Goal: Transaction & Acquisition: Purchase product/service

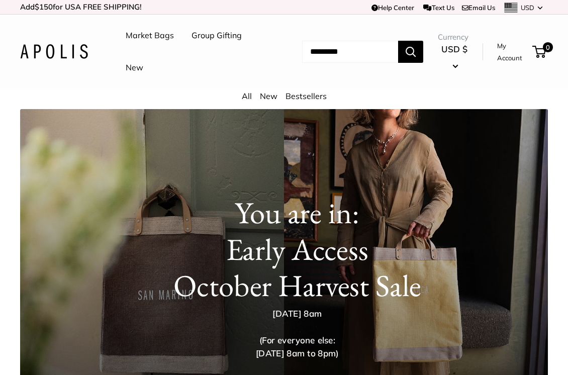
click at [328, 53] on input "Search..." at bounding box center [350, 52] width 96 height 22
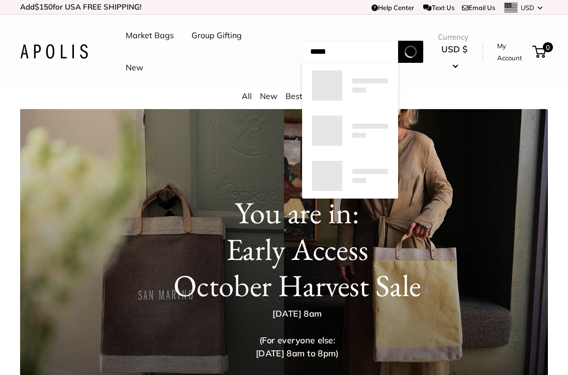
type input "*****"
click at [419, 51] on button "Search" at bounding box center [410, 52] width 25 height 22
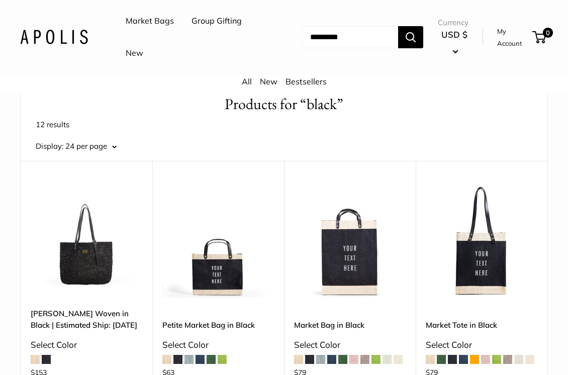
scroll to position [54, 0]
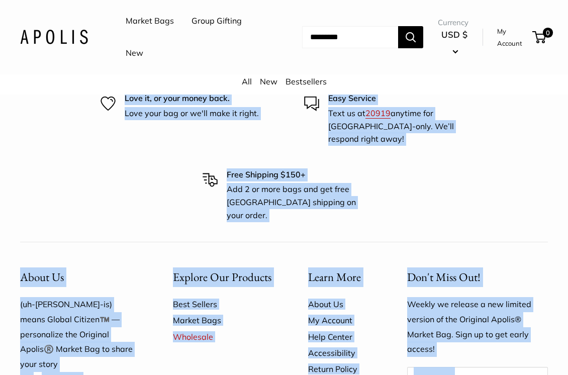
drag, startPoint x: 557, startPoint y: 369, endPoint x: 634, endPoint y: 504, distance: 155.1
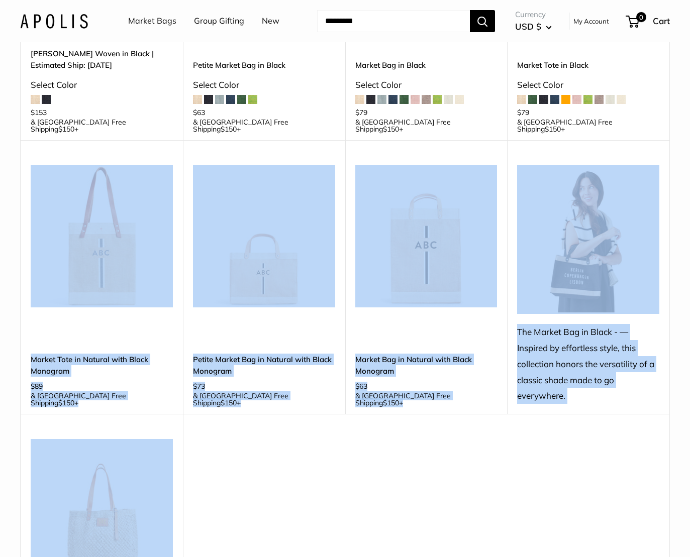
scroll to position [258, 0]
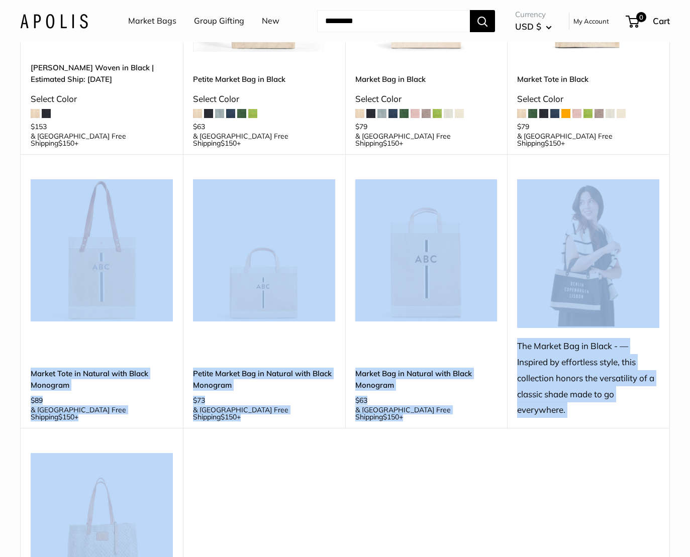
click at [398, 374] on div "Upgrade: Next Day Fulfillment Customizable Text New Mercado Woven in Black | Es…" at bounding box center [345, 291] width 649 height 814
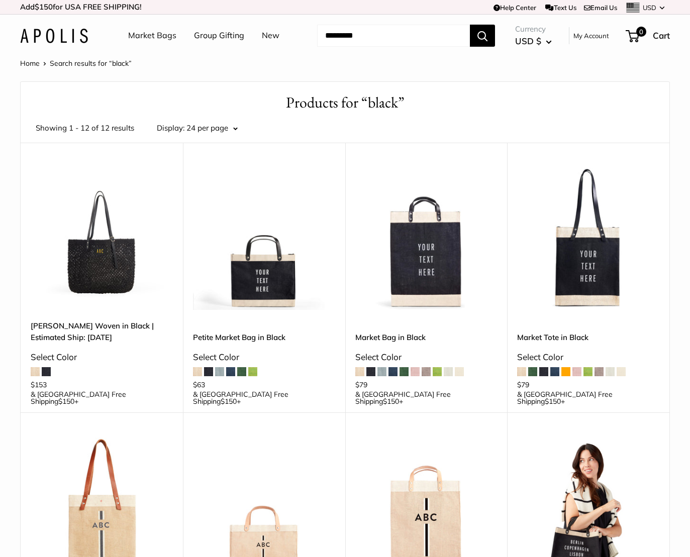
scroll to position [0, 0]
click at [0, 0] on img at bounding box center [0, 0] width 0 height 0
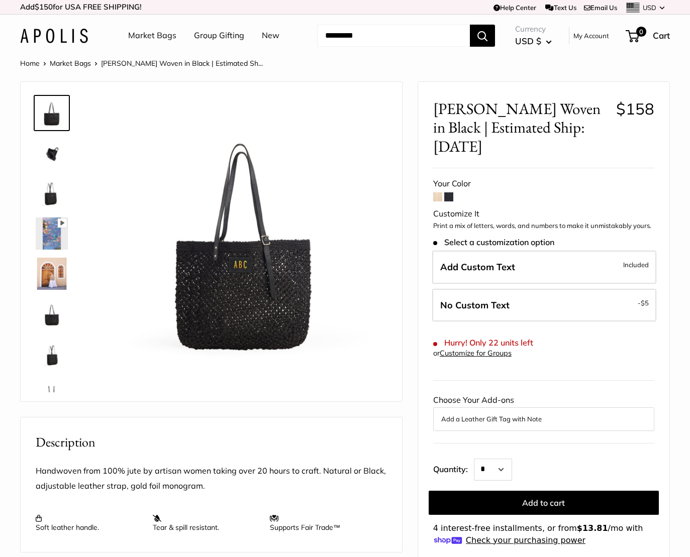
click at [48, 151] on img at bounding box center [52, 153] width 32 height 32
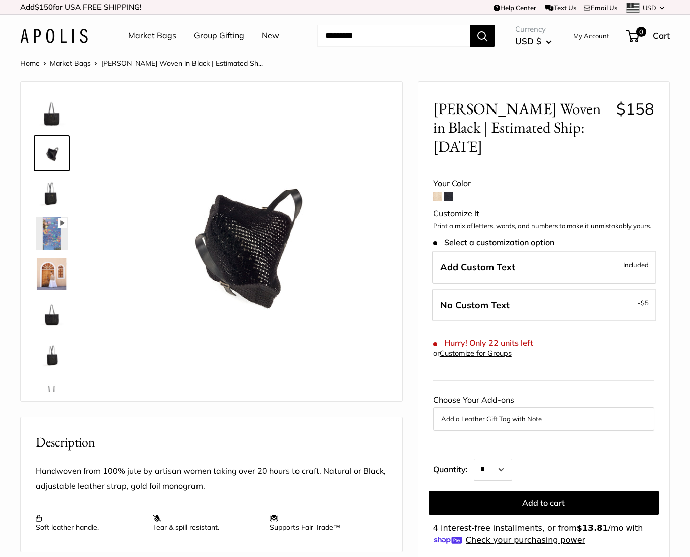
click at [47, 199] on img at bounding box center [52, 193] width 32 height 32
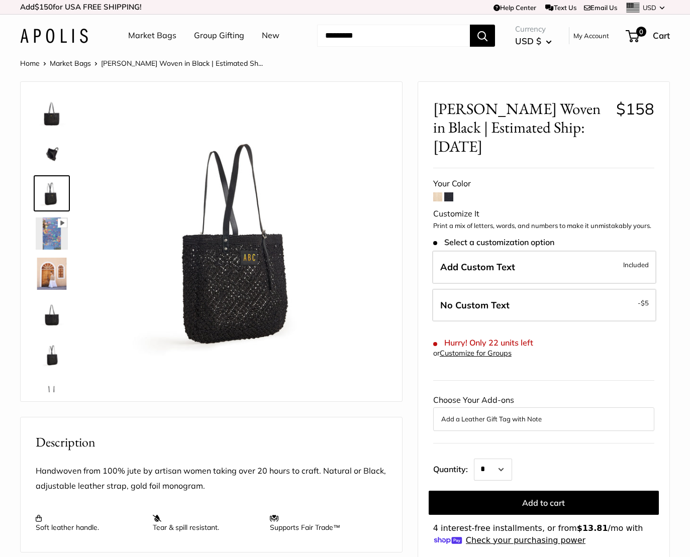
click at [50, 319] on img at bounding box center [52, 314] width 32 height 32
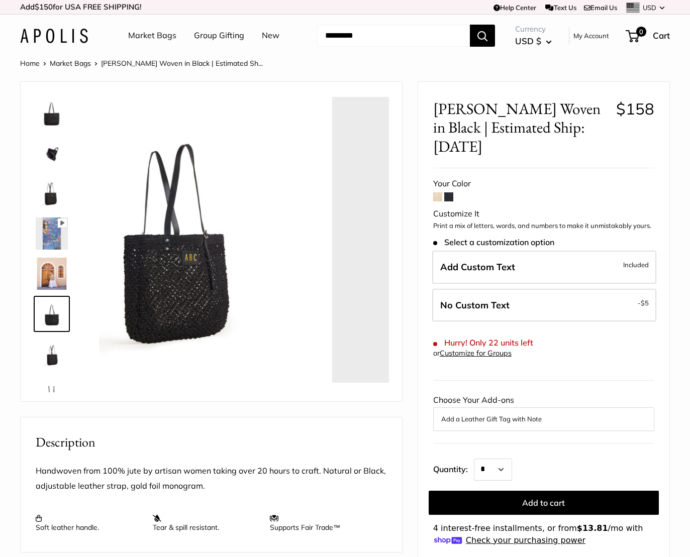
scroll to position [64, 0]
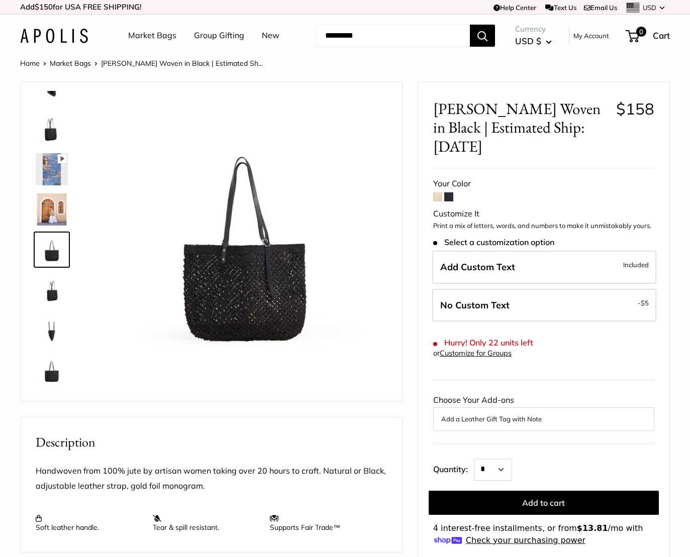
click at [54, 373] on img at bounding box center [52, 370] width 32 height 32
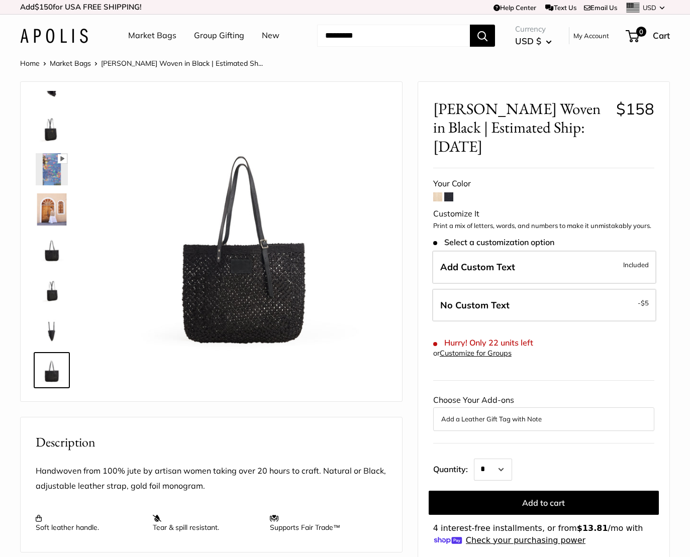
click at [439, 192] on span at bounding box center [437, 196] width 9 height 9
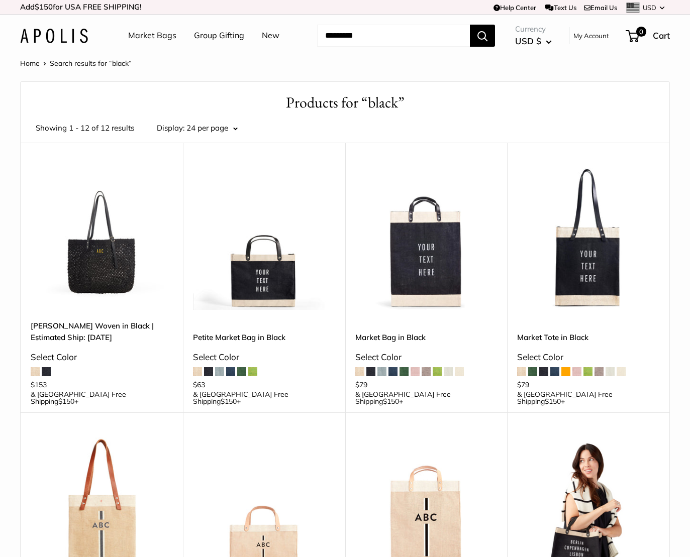
click at [0, 0] on img at bounding box center [0, 0] width 0 height 0
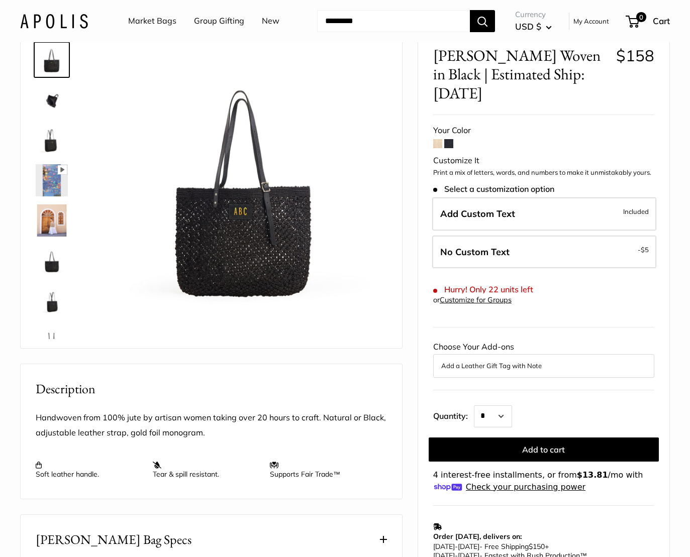
scroll to position [56, 0]
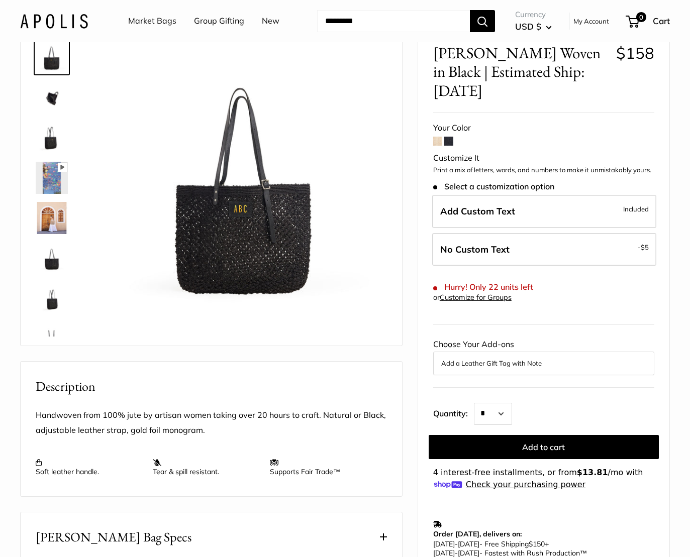
click at [52, 335] on img at bounding box center [52, 339] width 32 height 32
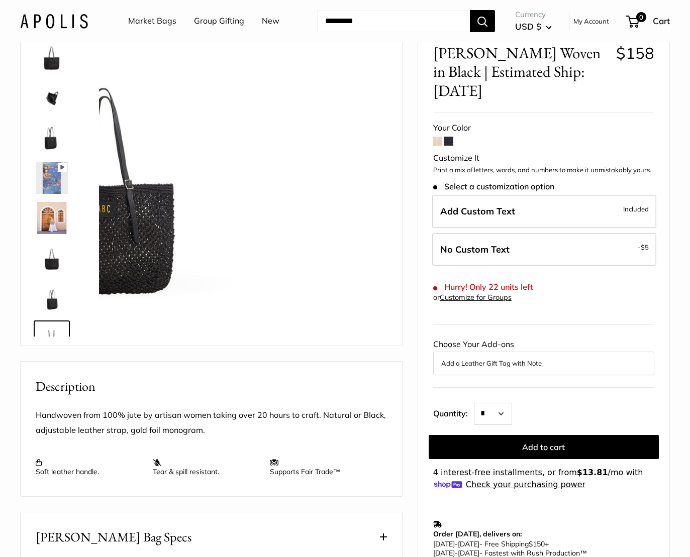
scroll to position [64, 0]
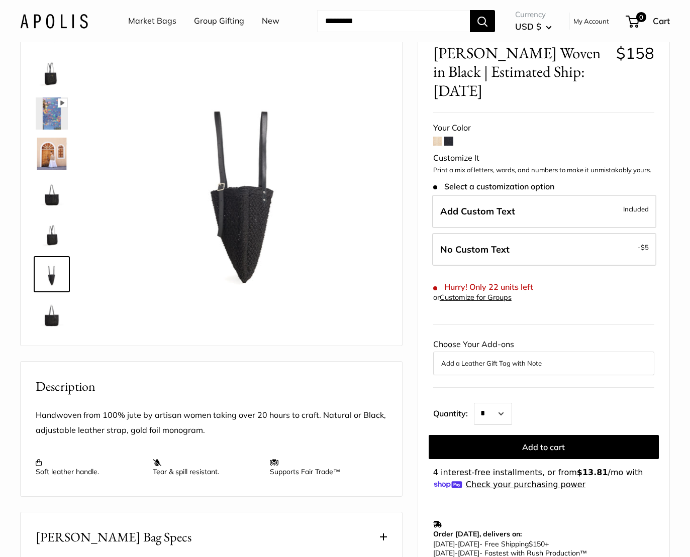
click at [50, 284] on img at bounding box center [52, 274] width 32 height 32
click at [48, 230] on img at bounding box center [52, 234] width 32 height 32
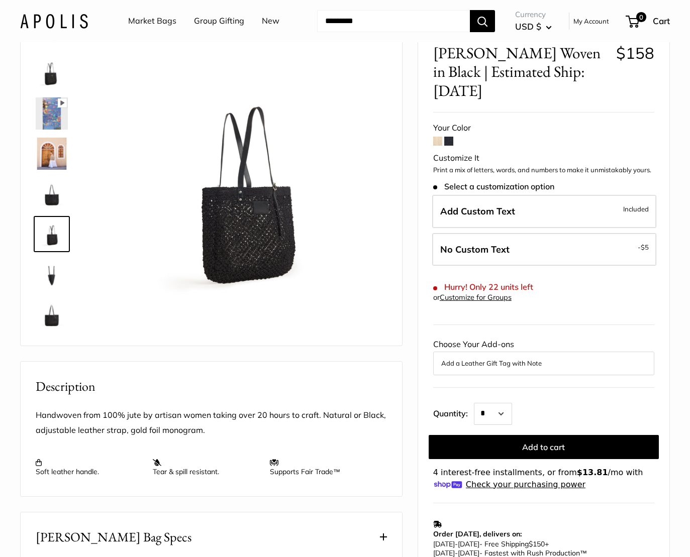
click at [51, 193] on img at bounding box center [52, 194] width 32 height 32
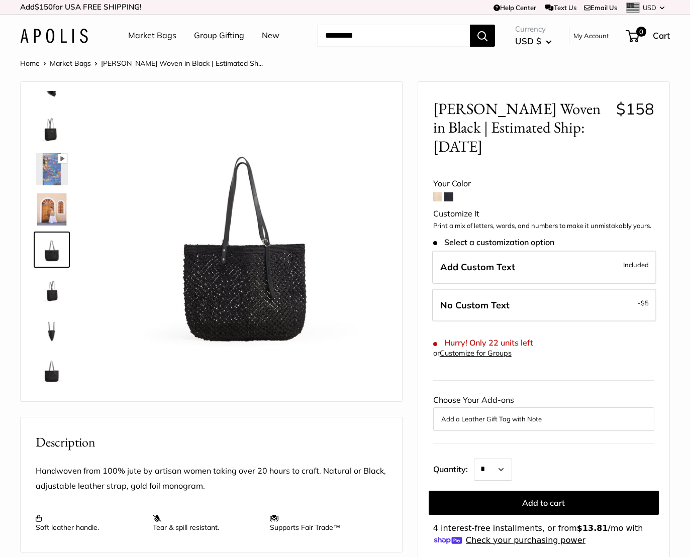
scroll to position [0, 0]
click at [476, 349] on link "Customize for Groups" at bounding box center [476, 353] width 72 height 9
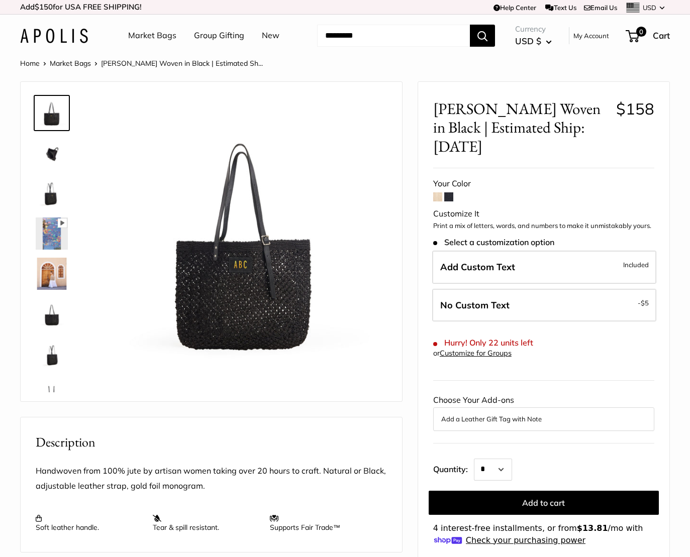
click at [31, 64] on link "Home" at bounding box center [30, 63] width 20 height 9
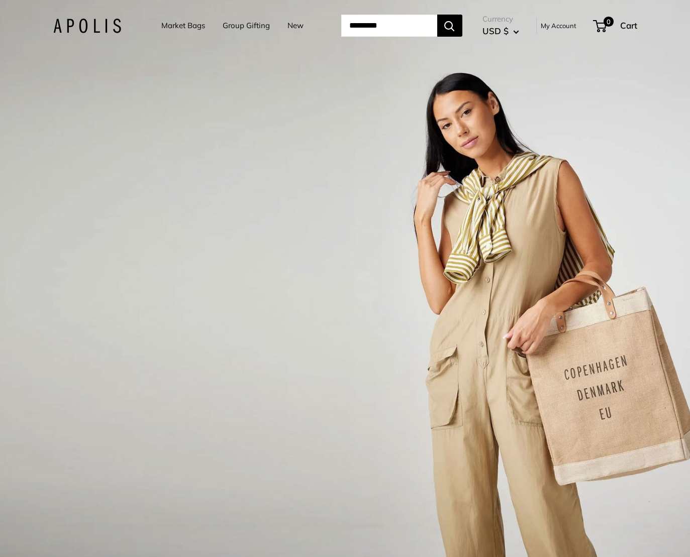
click at [287, 22] on link "New" at bounding box center [295, 26] width 16 height 14
